Goal: Find specific page/section: Find specific page/section

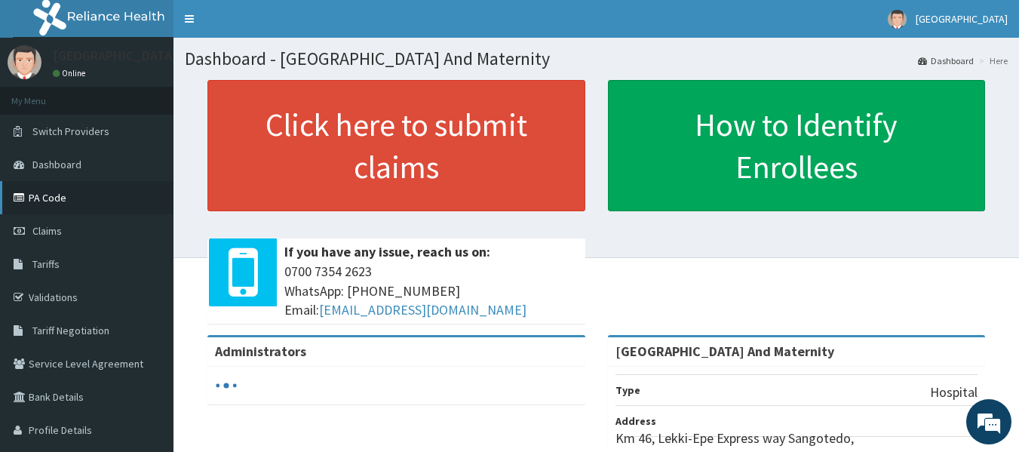
click at [57, 204] on link "PA Code" at bounding box center [86, 197] width 173 height 33
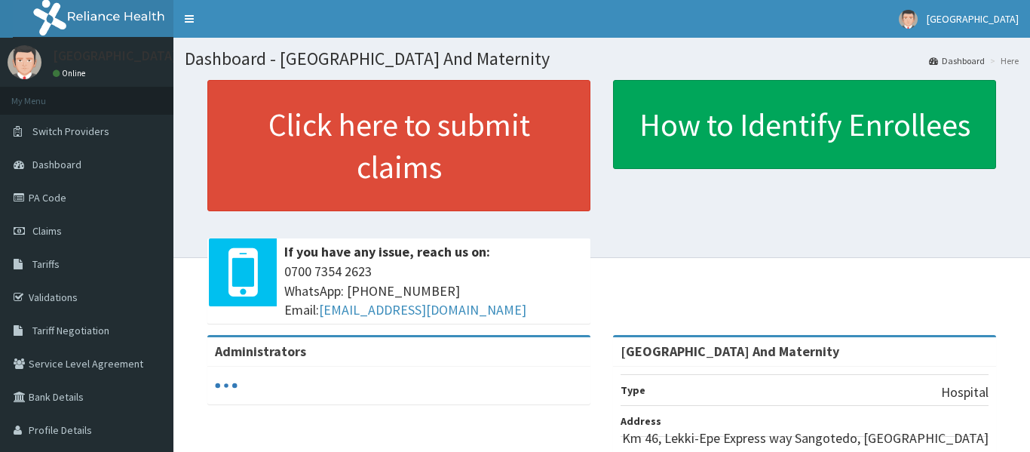
click at [45, 202] on link "PA Code" at bounding box center [86, 197] width 173 height 33
